Goal: Task Accomplishment & Management: Manage account settings

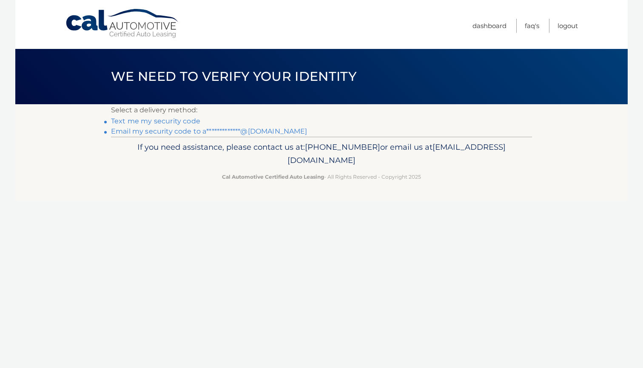
click at [171, 122] on link "Text me my security code" at bounding box center [155, 121] width 89 height 8
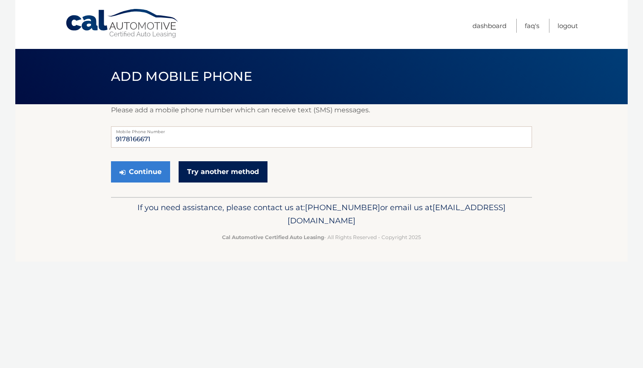
click at [210, 175] on link "Try another method" at bounding box center [223, 171] width 89 height 21
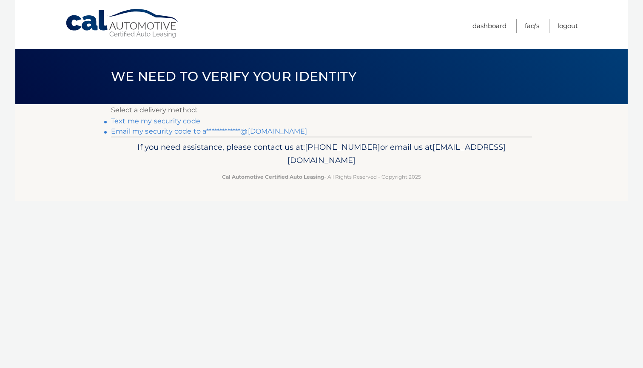
click at [229, 132] on link "**********" at bounding box center [209, 131] width 197 height 8
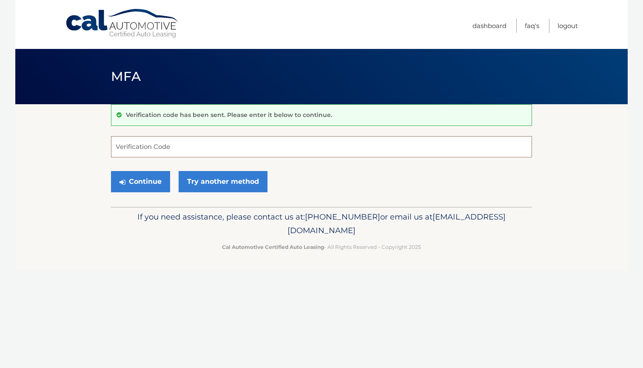
click at [215, 149] on input "Verification Code" at bounding box center [321, 146] width 421 height 21
type input "676041"
click at [140, 181] on button "Continue" at bounding box center [140, 181] width 59 height 21
click at [148, 180] on button "Continue" at bounding box center [140, 181] width 59 height 21
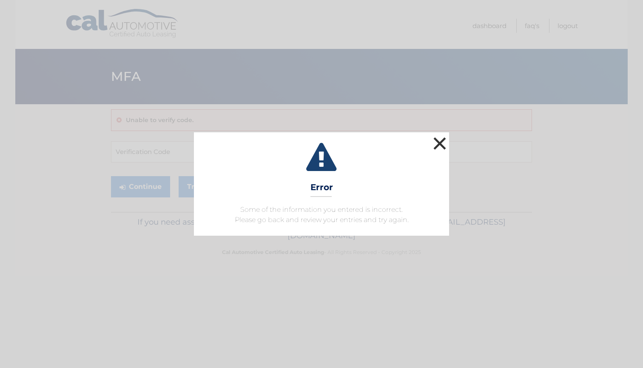
click at [439, 146] on button "×" at bounding box center [439, 143] width 17 height 17
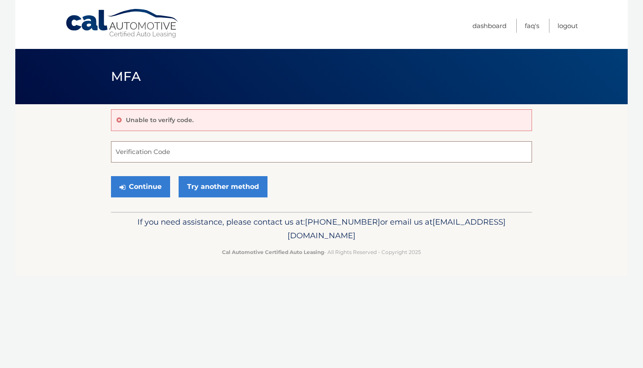
click at [234, 150] on input "Verification Code" at bounding box center [321, 151] width 421 height 21
click at [212, 185] on link "Try another method" at bounding box center [223, 186] width 89 height 21
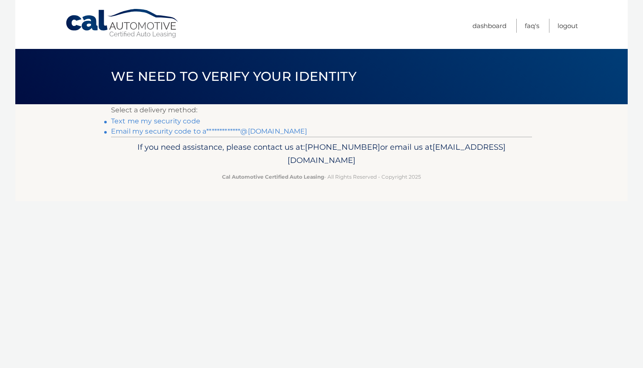
click at [182, 117] on link "Text me my security code" at bounding box center [155, 121] width 89 height 8
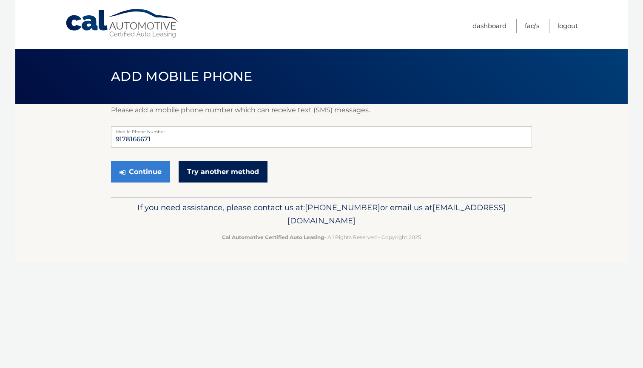
click at [196, 171] on link "Try another method" at bounding box center [223, 171] width 89 height 21
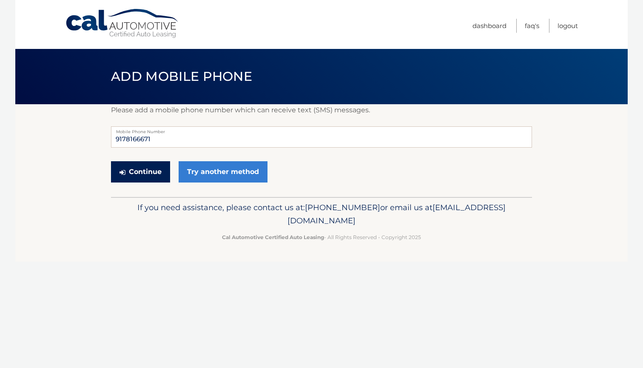
click at [146, 175] on button "Continue" at bounding box center [140, 171] width 59 height 21
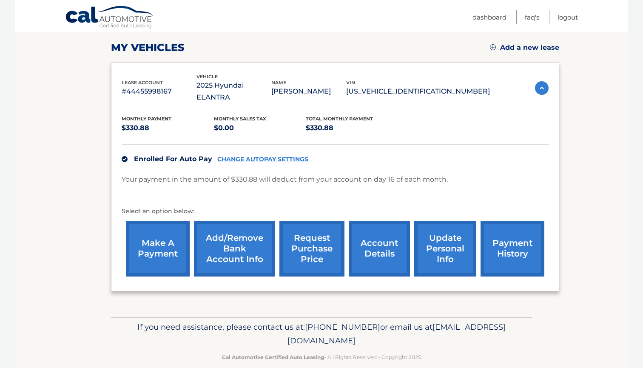
scroll to position [114, 0]
click at [265, 156] on link "CHANGE AUTOPAY SETTINGS" at bounding box center [262, 159] width 91 height 7
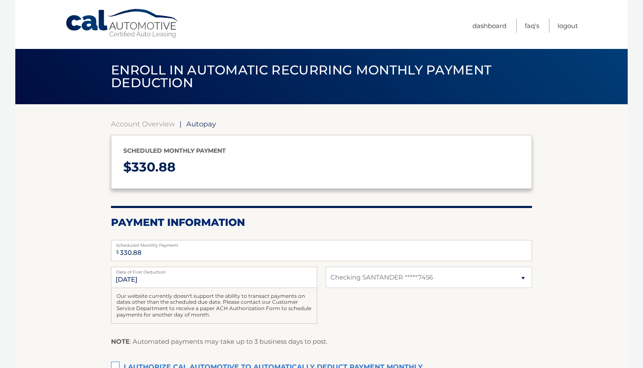
select select "NDFjOWU0N2MtZDg1Zi00OWQ2LWE3Y2ItZmNjMjdiYzRkYzY3"
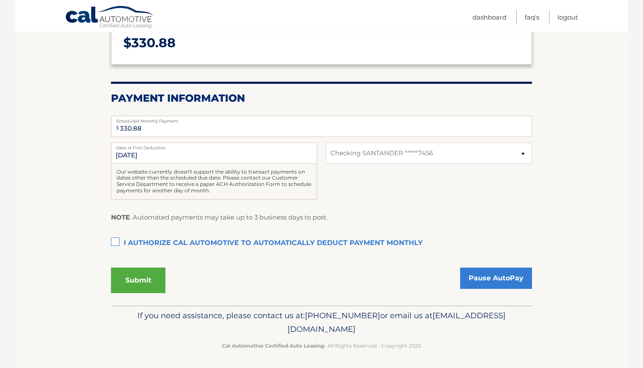
scroll to position [123, 0]
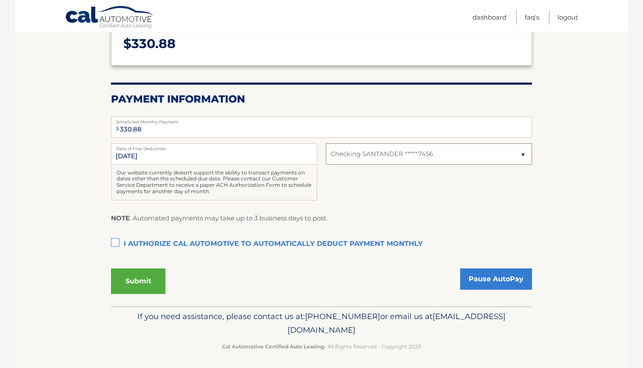
select select
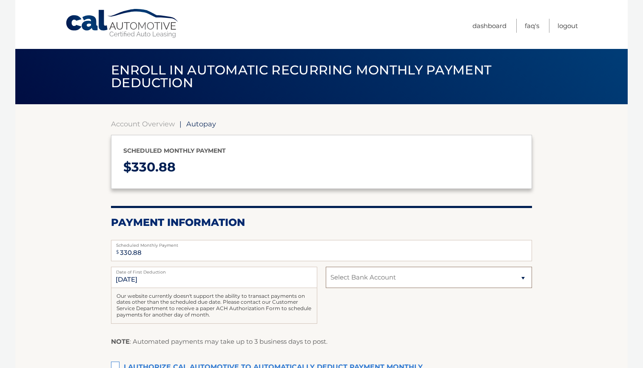
scroll to position [0, 0]
click at [180, 125] on span "|" at bounding box center [181, 124] width 2 height 9
click at [171, 125] on link "Account Overview" at bounding box center [143, 124] width 64 height 9
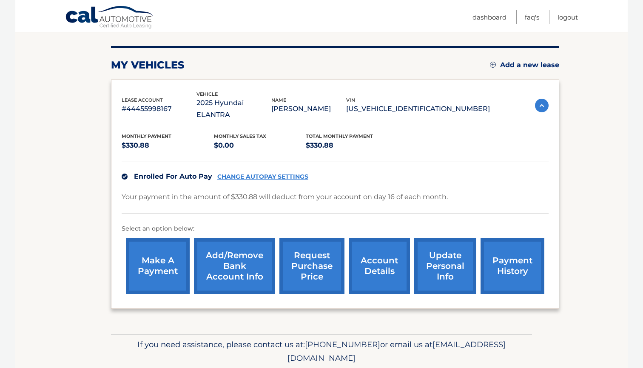
scroll to position [110, 0]
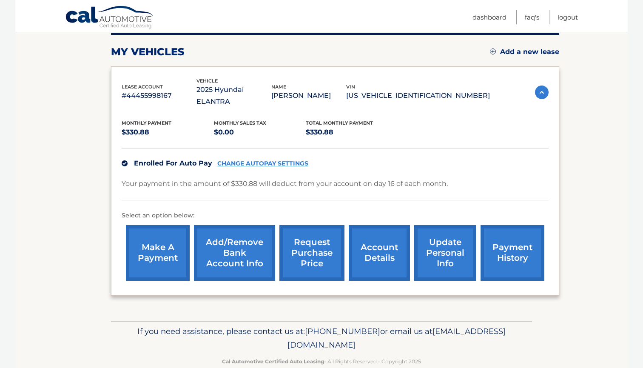
click at [237, 244] on link "Add/Remove bank account info" at bounding box center [234, 253] width 81 height 56
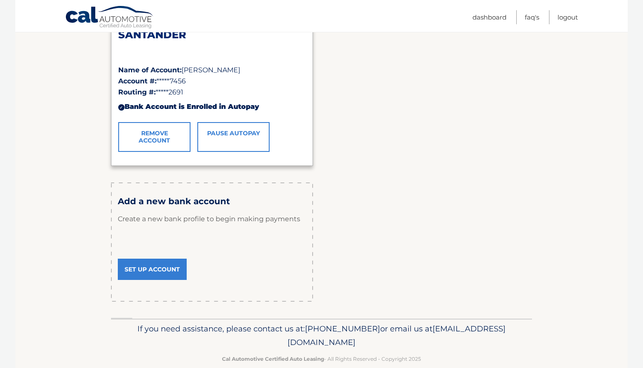
scroll to position [168, 0]
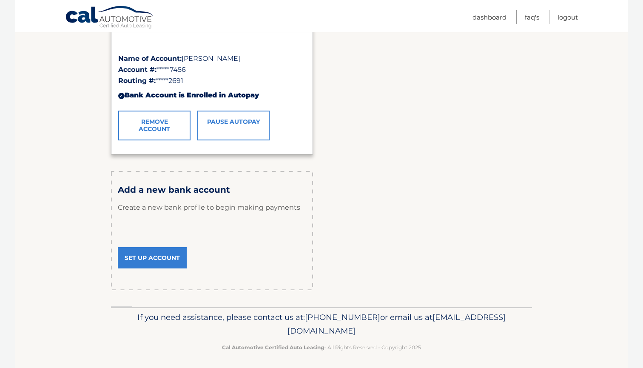
click at [172, 123] on link "Remove Account" at bounding box center [154, 126] width 72 height 30
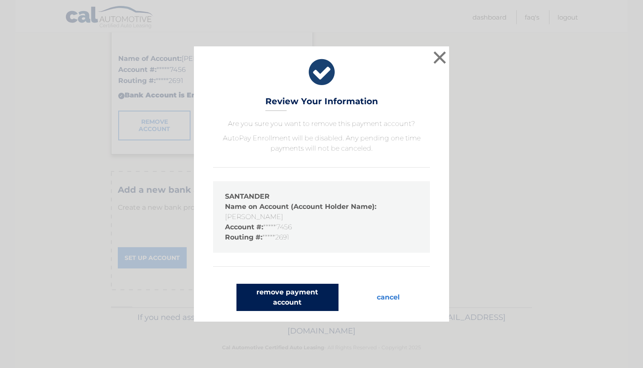
click at [305, 296] on button "remove payment account" at bounding box center [287, 297] width 102 height 27
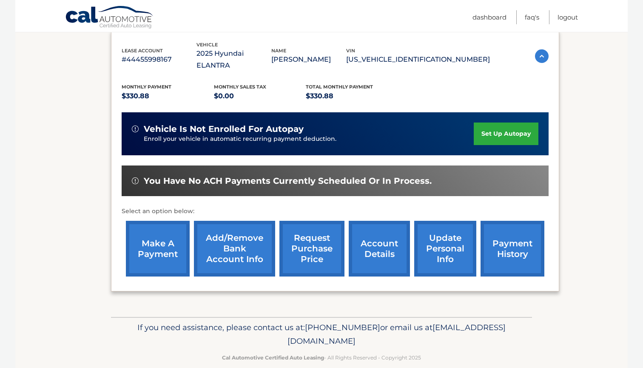
scroll to position [145, 0]
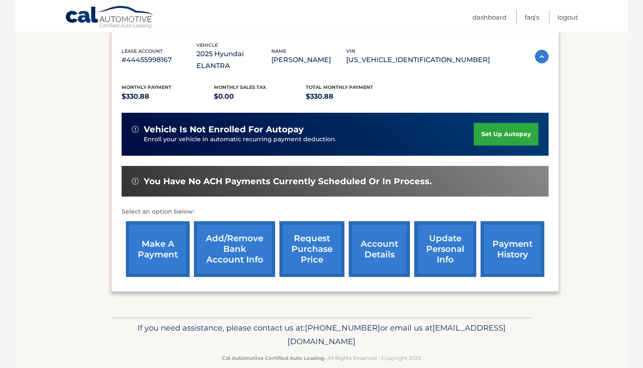
click at [511, 123] on link "set up autopay" at bounding box center [506, 134] width 65 height 23
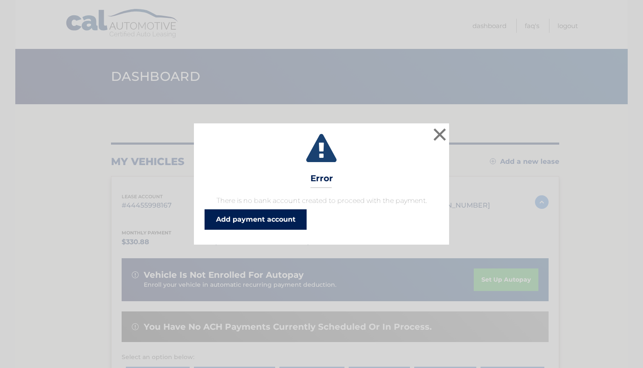
click at [270, 214] on link "Add payment account" at bounding box center [256, 219] width 102 height 20
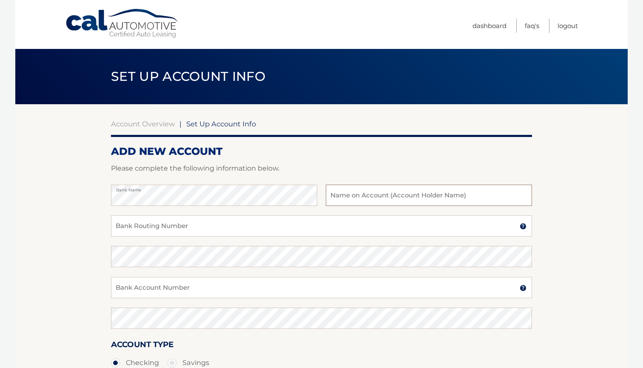
click at [373, 195] on input "text" at bounding box center [429, 195] width 206 height 21
type input "Amanda Cronin"
click at [225, 233] on input "Bank Routing Number" at bounding box center [321, 225] width 421 height 21
type input "231372691"
click at [221, 277] on input "Bank Account Number" at bounding box center [321, 287] width 421 height 21
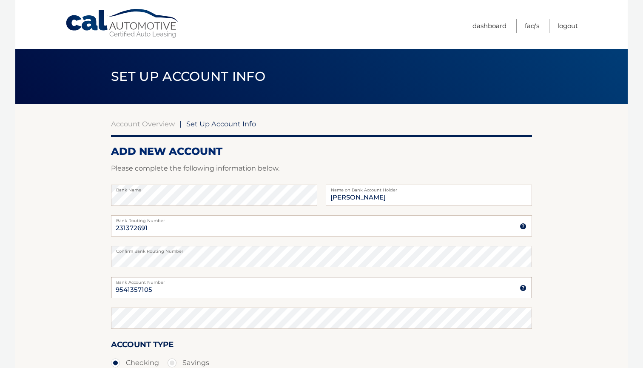
click at [141, 291] on input "9541357105" at bounding box center [321, 287] width 421 height 21
type input "9541357105"
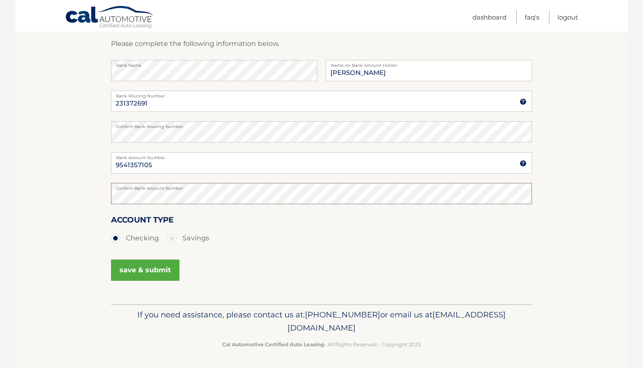
scroll to position [124, 0]
click at [150, 270] on button "save & submit" at bounding box center [145, 270] width 68 height 21
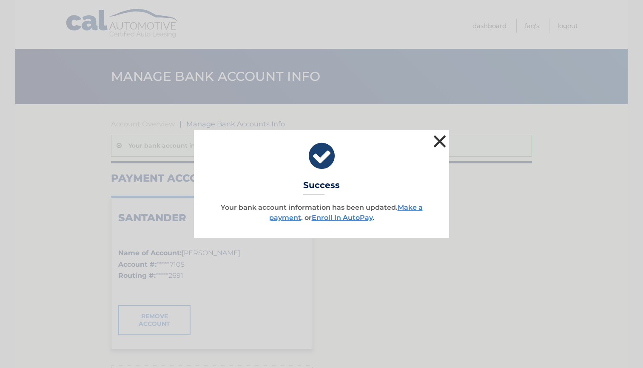
click at [442, 141] on button "×" at bounding box center [439, 141] width 17 height 17
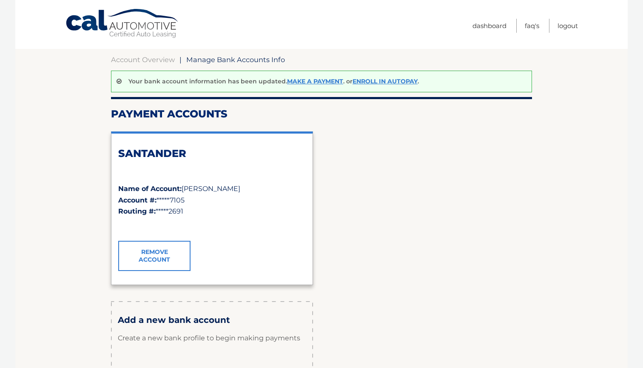
scroll to position [15, 0]
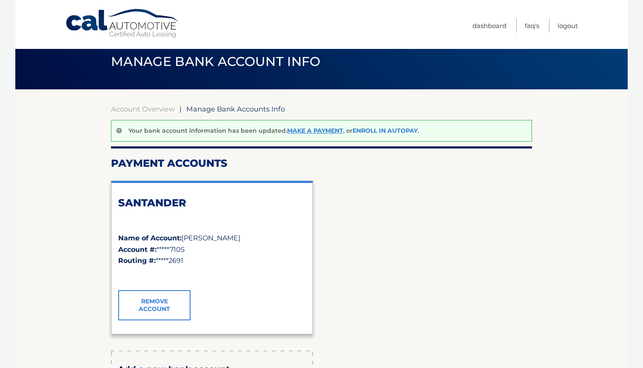
click at [377, 128] on link "Enroll In AutoPay" at bounding box center [385, 131] width 65 height 8
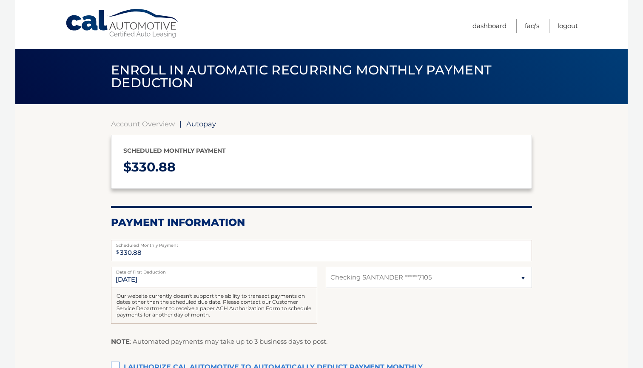
select select "MThjYTE3ZTAtNjdhYy00NWUzLWIxYTktMTVlY2ZjMWUxZTM5"
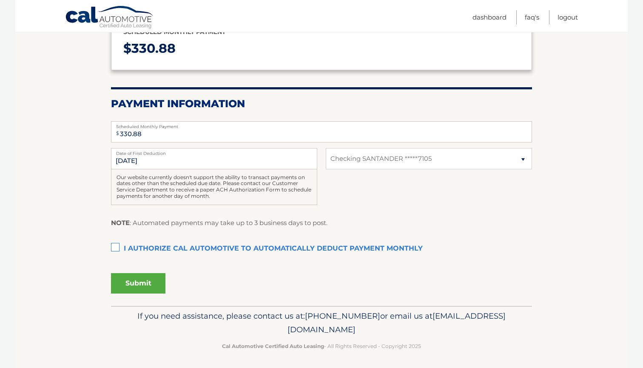
click at [360, 174] on div "[DATE] Date of First Deduction Our website currently doesn't support the abilit…" at bounding box center [321, 181] width 421 height 66
click at [159, 245] on label "I authorize cal automotive to automatically deduct payment monthly This checkbo…" at bounding box center [321, 249] width 421 height 17
click at [0, 0] on input "I authorize cal automotive to automatically deduct payment monthly This checkbo…" at bounding box center [0, 0] width 0 height 0
click at [146, 282] on button "Submit" at bounding box center [138, 284] width 54 height 20
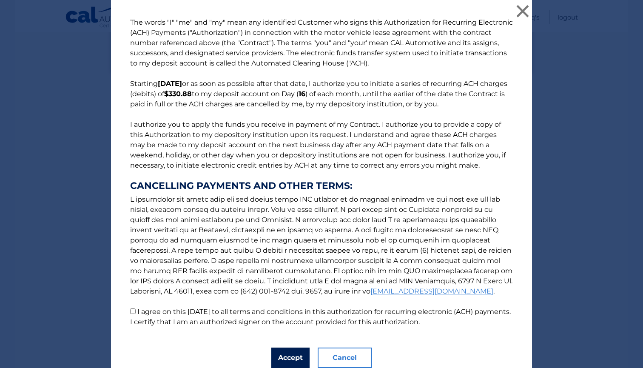
click at [285, 348] on button "Accept" at bounding box center [290, 358] width 38 height 20
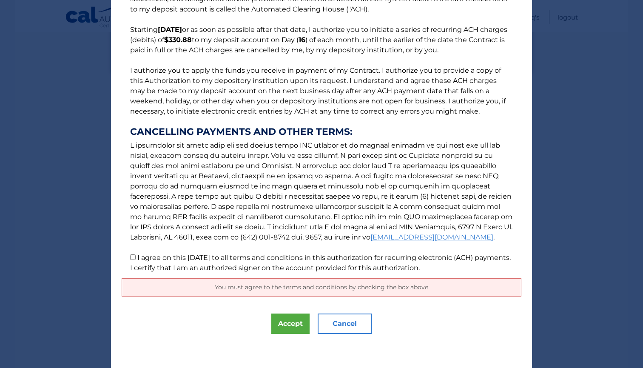
scroll to position [54, 0]
click at [224, 260] on label "I agree on this 10/02/2025 to all terms and conditions in this authorization fo…" at bounding box center [320, 263] width 381 height 18
click at [136, 260] on input "I agree on this 10/02/2025 to all terms and conditions in this authorization fo…" at bounding box center [133, 257] width 6 height 6
checkbox input "true"
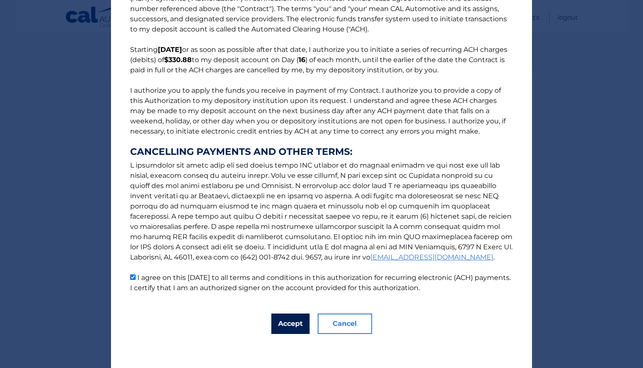
click at [290, 313] on button "Accept" at bounding box center [290, 323] width 38 height 20
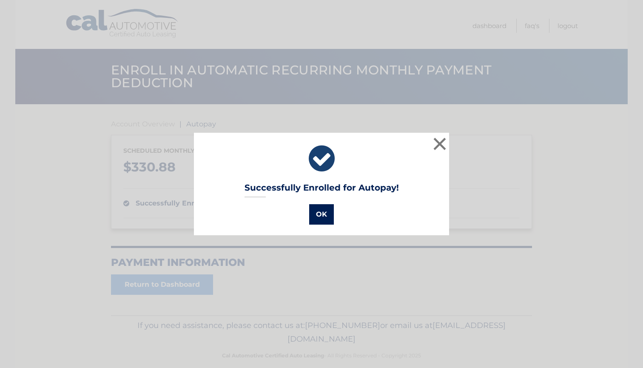
click at [322, 216] on button "OK" at bounding box center [321, 214] width 25 height 20
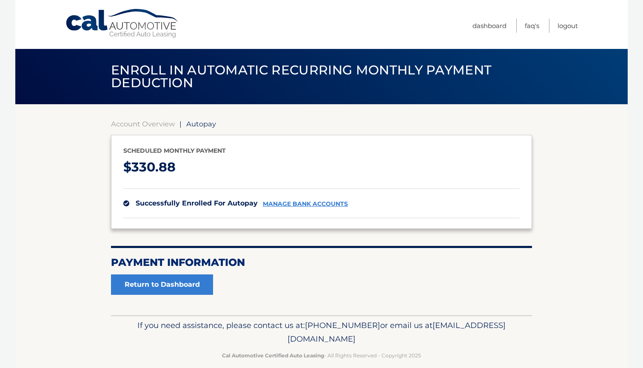
click at [113, 16] on link "Cal Automotive" at bounding box center [122, 24] width 115 height 30
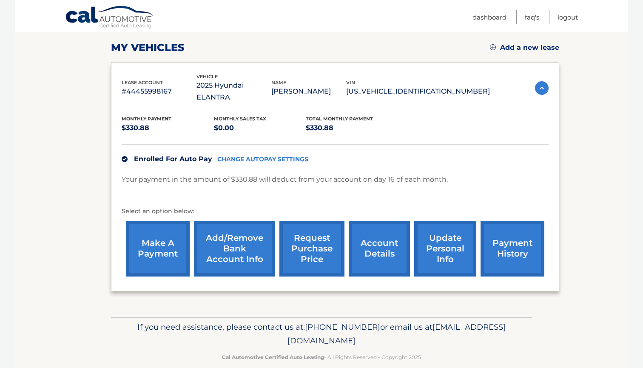
scroll to position [114, 0]
click at [368, 237] on link "account details" at bounding box center [379, 249] width 61 height 56
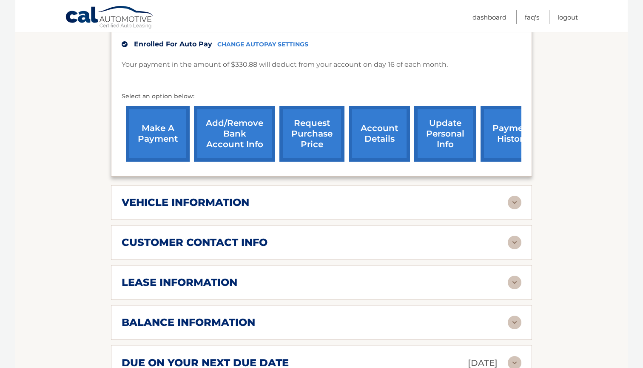
scroll to position [254, 0]
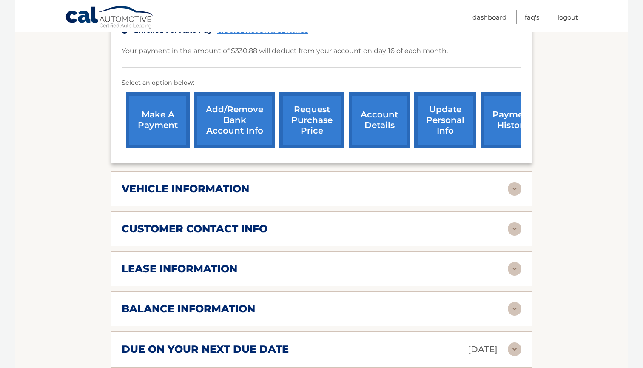
click at [319, 171] on div "vehicle information vehicle Year [DATE] vehicle make Hyundai vehicle model ELAN…" at bounding box center [321, 188] width 421 height 35
click at [304, 188] on div "vehicle information vehicle Year [DATE] vehicle make Hyundai vehicle model ELAN…" at bounding box center [321, 188] width 421 height 35
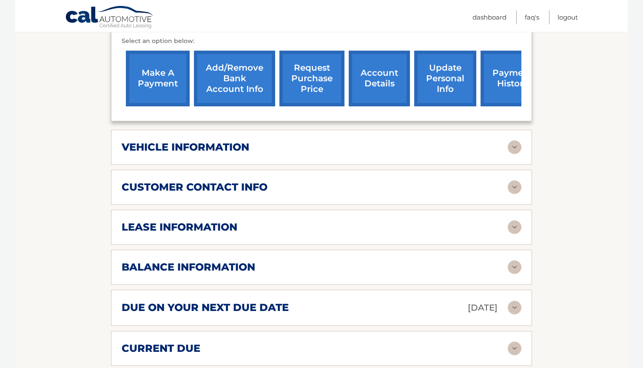
scroll to position [443, 0]
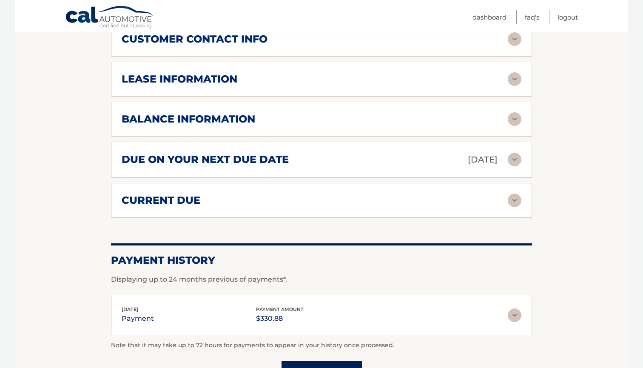
click at [520, 194] on img at bounding box center [515, 201] width 14 height 14
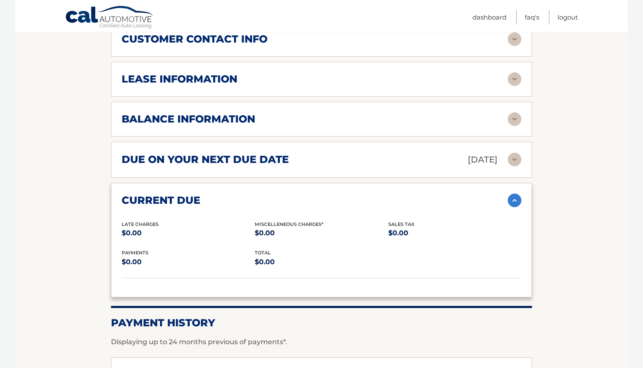
click at [522, 142] on div "due on your next due date [DATE] Late Charges $0.00 Miscellaneous Charges $0.00…" at bounding box center [321, 160] width 421 height 36
click at [519, 153] on img at bounding box center [515, 160] width 14 height 14
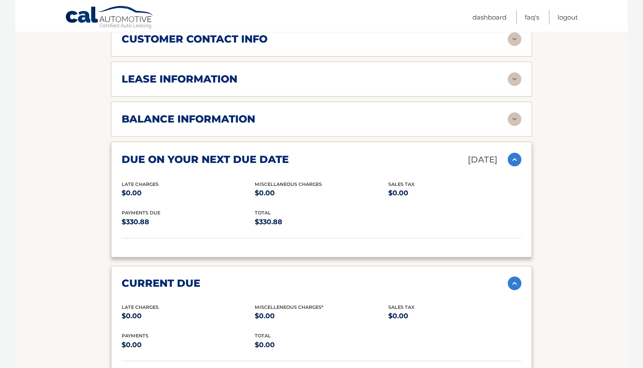
click at [514, 112] on img at bounding box center [515, 119] width 14 height 14
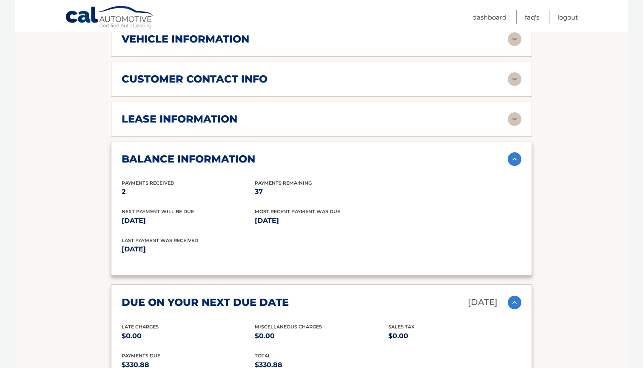
scroll to position [397, 0]
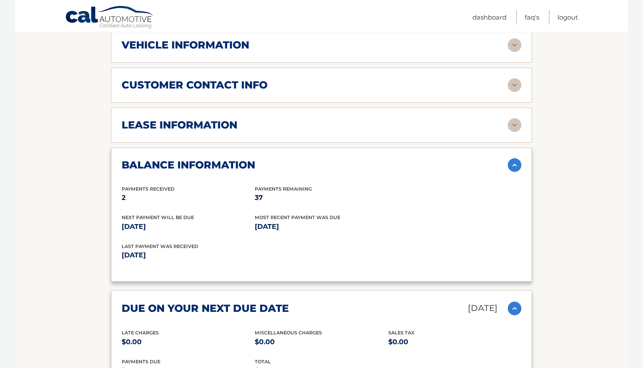
click at [509, 118] on img at bounding box center [515, 125] width 14 height 14
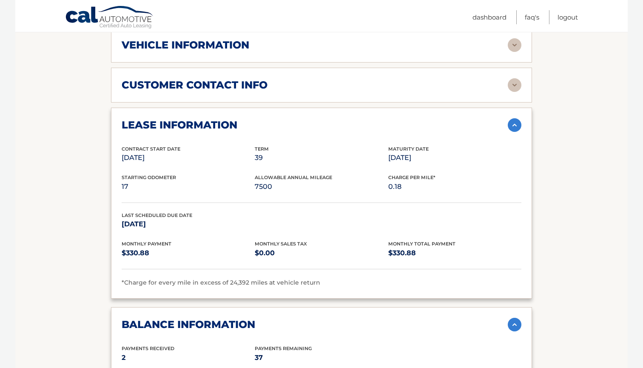
click at [515, 78] on img at bounding box center [515, 85] width 14 height 14
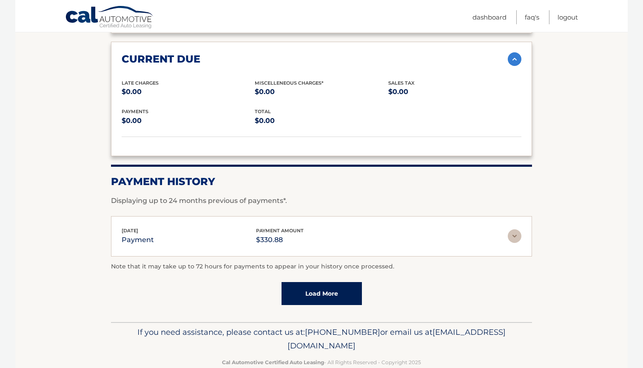
scroll to position [1097, 0]
click at [516, 230] on img at bounding box center [515, 237] width 14 height 14
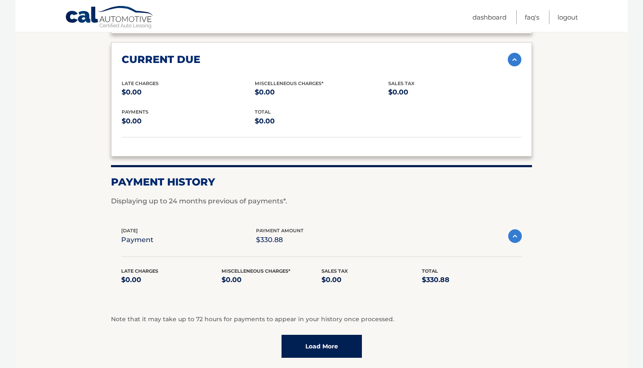
click at [516, 229] on img at bounding box center [515, 236] width 14 height 14
